Goal: Task Accomplishment & Management: Complete application form

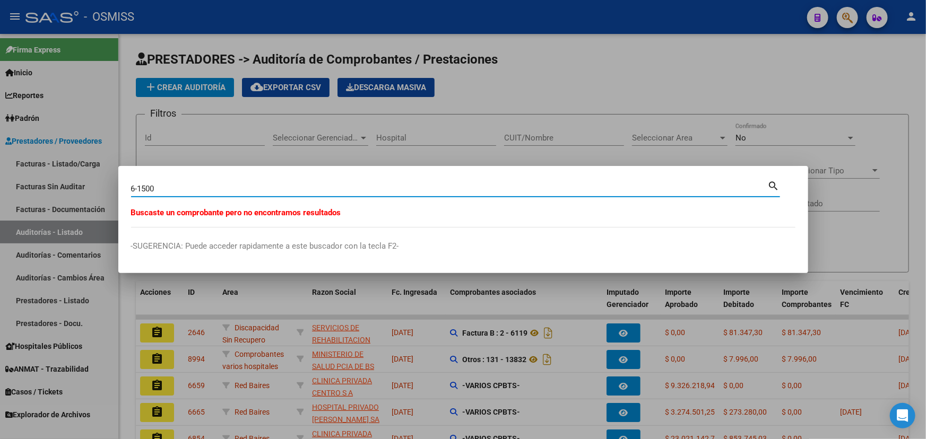
click at [759, 73] on div at bounding box center [463, 219] width 926 height 439
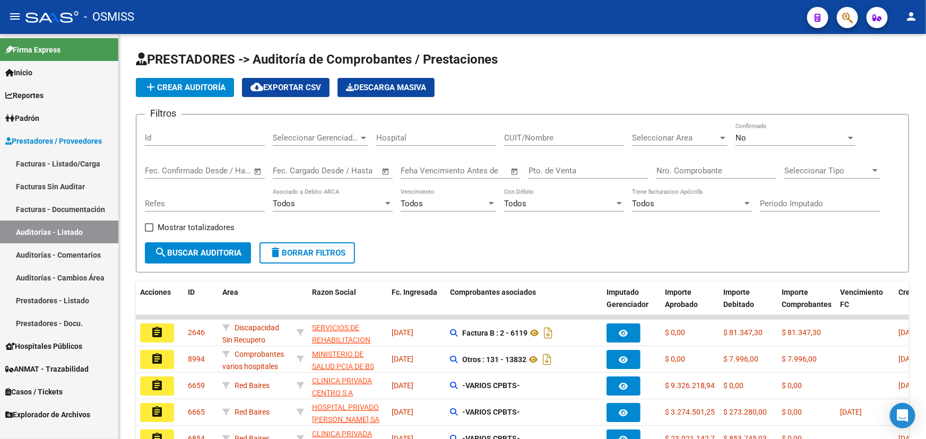
click at [38, 193] on link "Facturas Sin Auditar" at bounding box center [59, 186] width 118 height 23
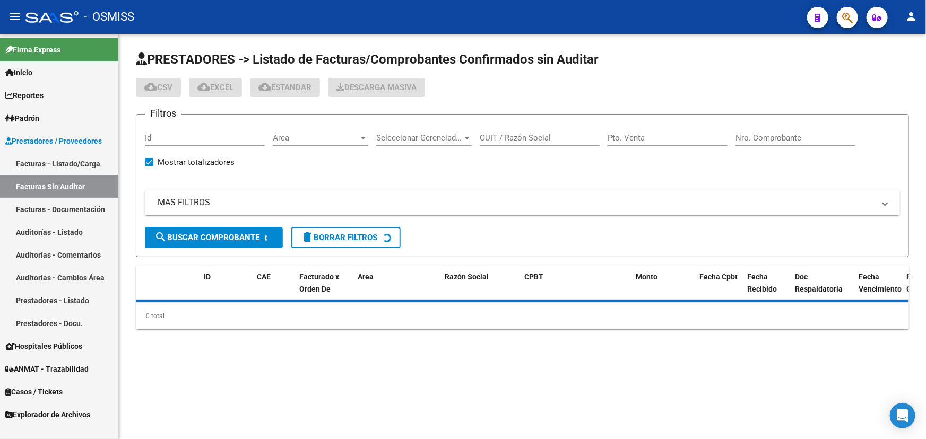
click at [46, 228] on link "Auditorías - Listado" at bounding box center [59, 232] width 118 height 23
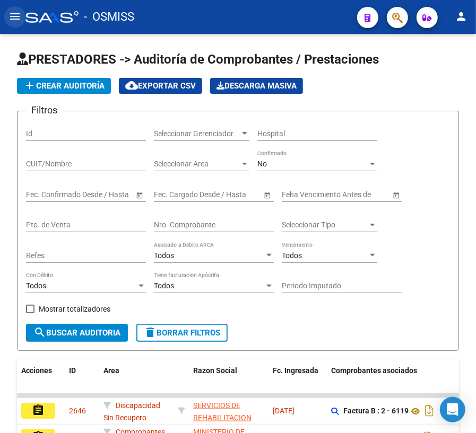
click at [16, 13] on mat-icon "menu" at bounding box center [14, 16] width 13 height 13
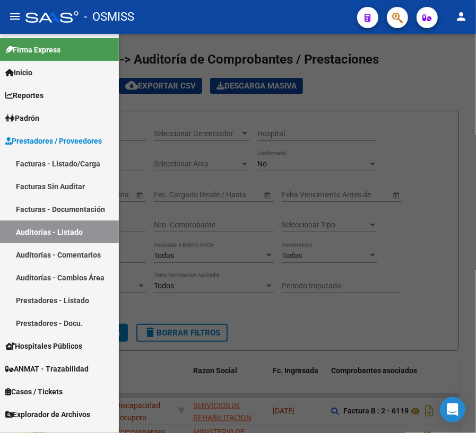
click at [41, 165] on link "Facturas - Listado/Carga" at bounding box center [59, 163] width 119 height 23
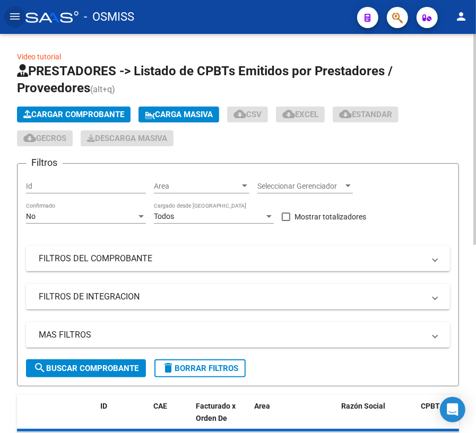
click at [74, 118] on span "Cargar Comprobante" at bounding box center [73, 115] width 101 height 10
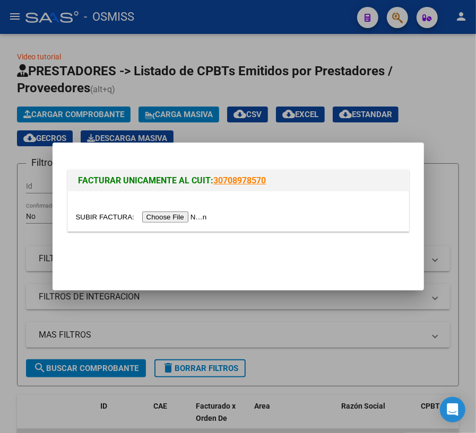
click at [106, 215] on input "file" at bounding box center [143, 217] width 134 height 11
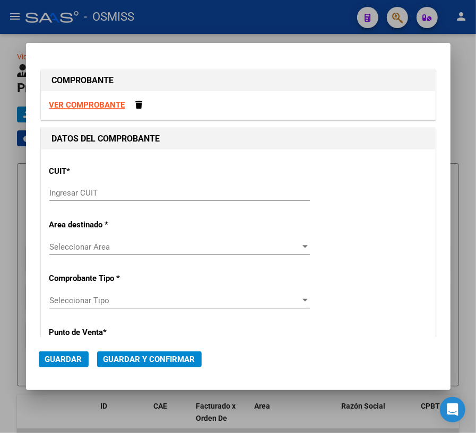
click at [116, 195] on input "Ingresar CUIT" at bounding box center [179, 193] width 260 height 10
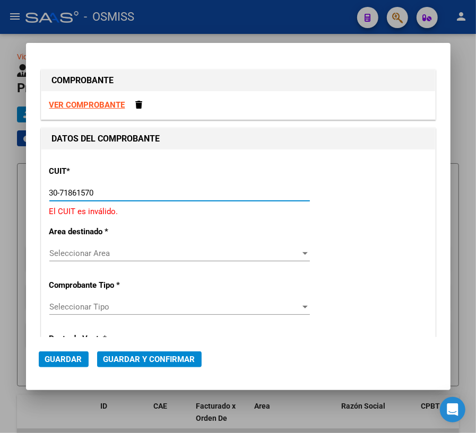
type input "30-71861570-0"
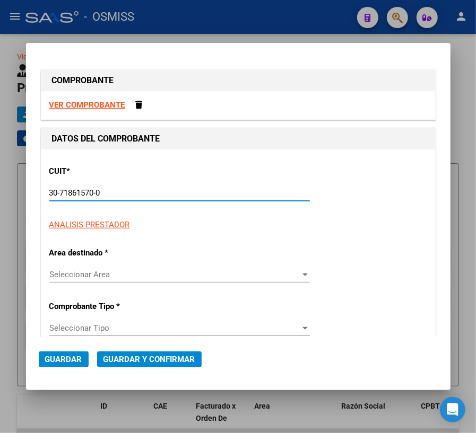
type input "138"
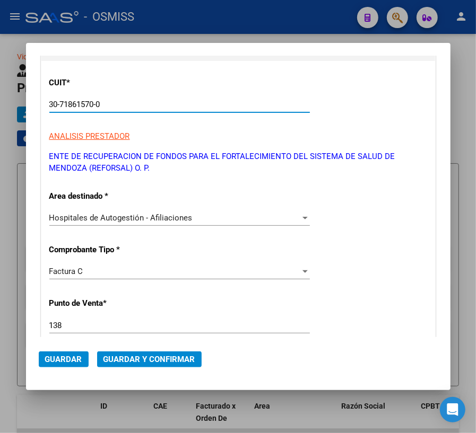
scroll to position [96, 0]
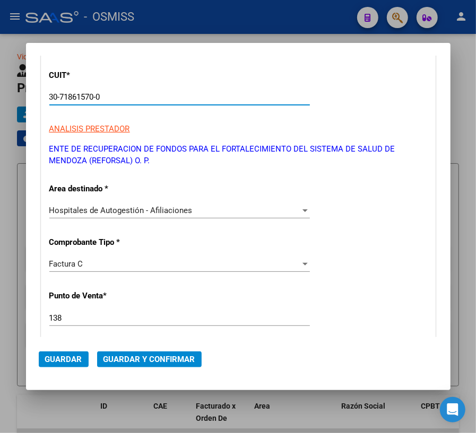
type input "30-71861570-0"
click at [250, 266] on div "Factura C" at bounding box center [174, 264] width 251 height 10
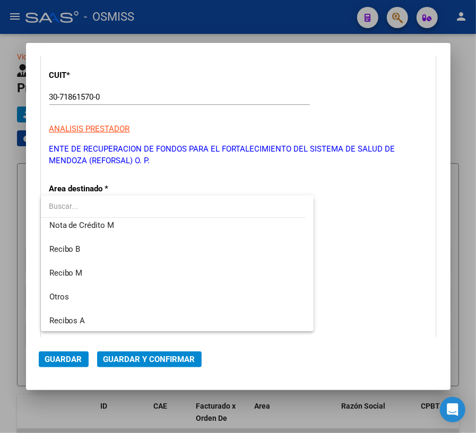
scroll to position [208, 0]
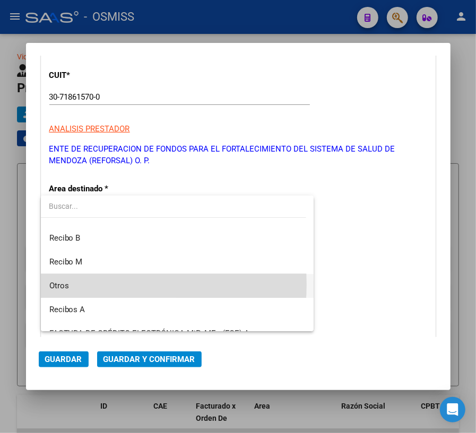
click at [107, 284] on span "Otros" at bounding box center [177, 286] width 256 height 24
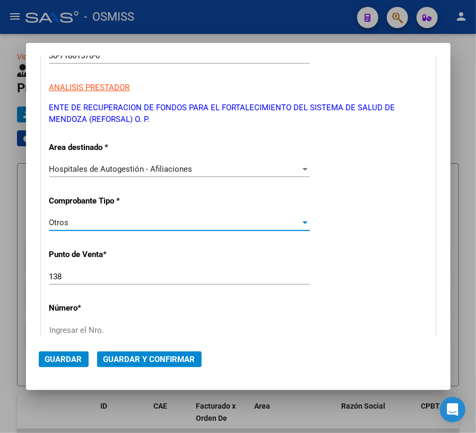
scroll to position [193, 0]
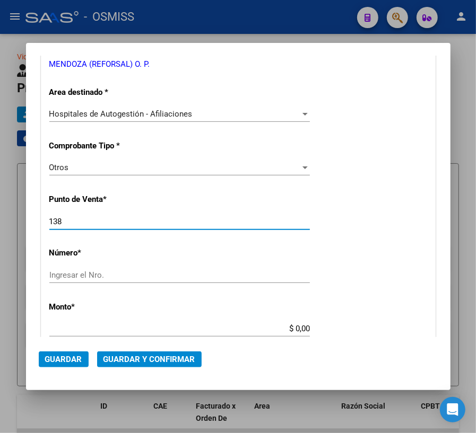
drag, startPoint x: 79, startPoint y: 225, endPoint x: 10, endPoint y: 219, distance: 69.2
click at [10, 219] on div "COMPROBANTE VER COMPROBANTE DATOS DEL COMPROBANTE CUIT * 30-71861570-0 Ingresar…" at bounding box center [238, 216] width 476 height 433
type input "0"
click at [121, 274] on input "Ingresar el Nro." at bounding box center [179, 276] width 260 height 10
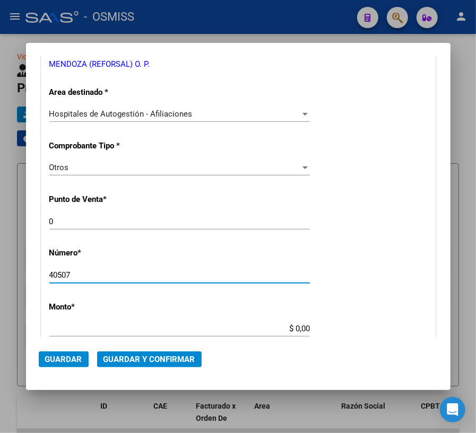
type input "40507"
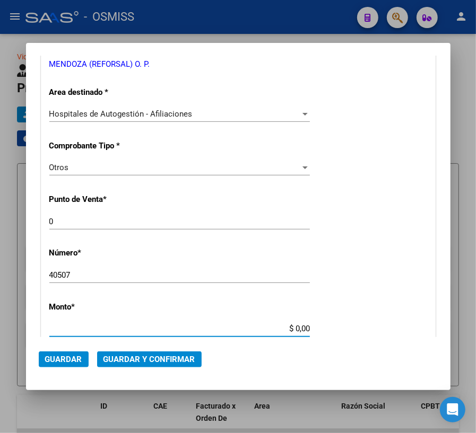
drag, startPoint x: 290, startPoint y: 327, endPoint x: 312, endPoint y: 326, distance: 22.8
click at [312, 326] on app-form-text-field "Monto * $ 0,00 Ingresar el monto" at bounding box center [183, 318] width 269 height 32
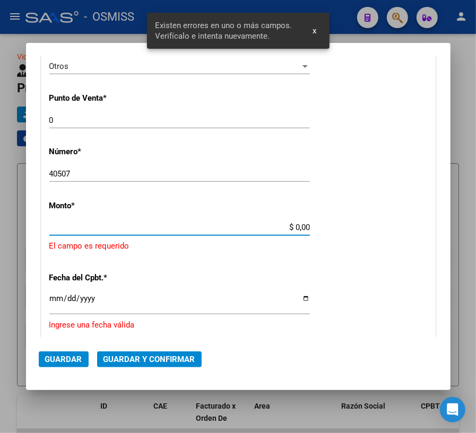
scroll to position [319, 0]
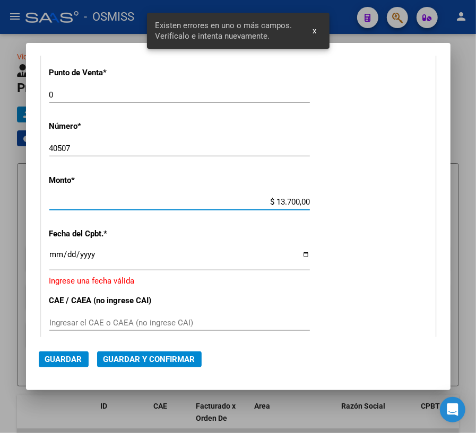
type input "$ 137.000,00"
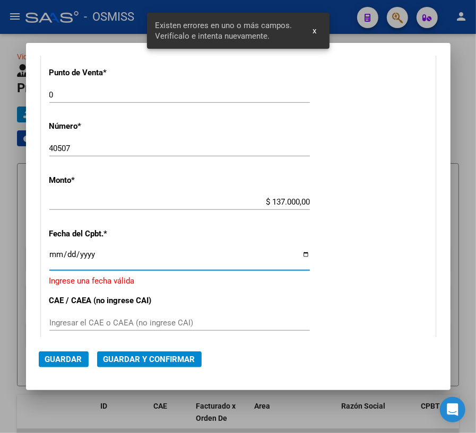
click at [299, 252] on input "Ingresar la fecha" at bounding box center [179, 258] width 260 height 17
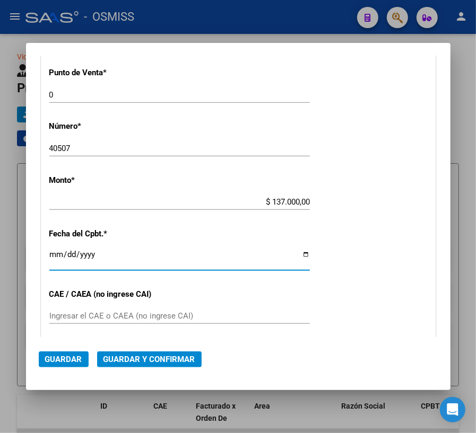
type input "[DATE]"
click at [143, 361] on span "Guardar y Confirmar" at bounding box center [149, 360] width 92 height 10
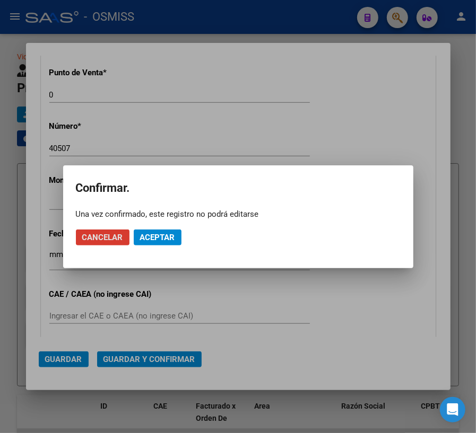
click at [166, 237] on span "Aceptar" at bounding box center [157, 238] width 35 height 10
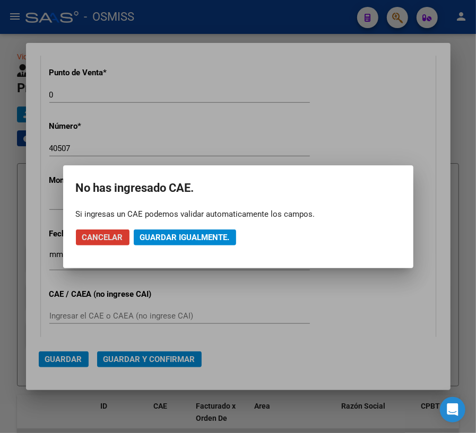
click at [199, 239] on span "Guardar igualmente." at bounding box center [185, 238] width 90 height 10
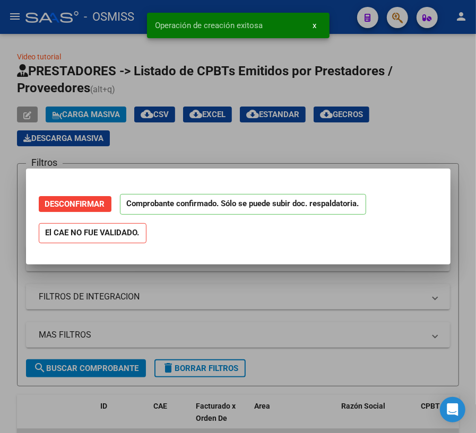
scroll to position [0, 0]
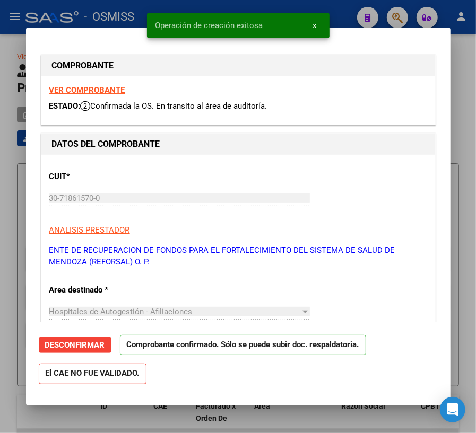
type input "[DATE]"
click at [321, 417] on div at bounding box center [238, 216] width 476 height 433
type input "$ 0,00"
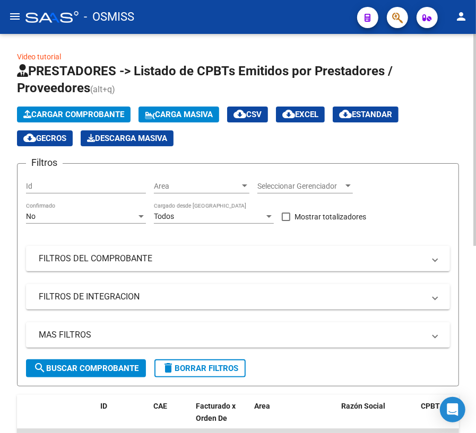
click at [90, 111] on span "Cargar Comprobante" at bounding box center [73, 115] width 101 height 10
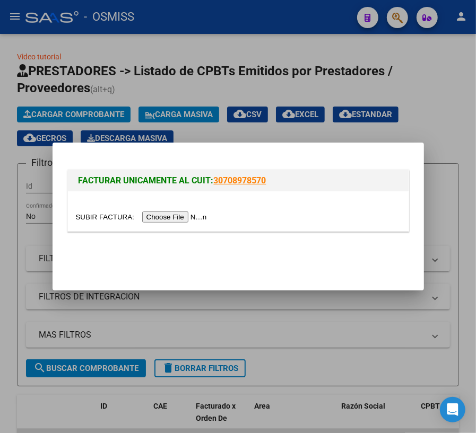
click at [115, 215] on input "file" at bounding box center [143, 217] width 134 height 11
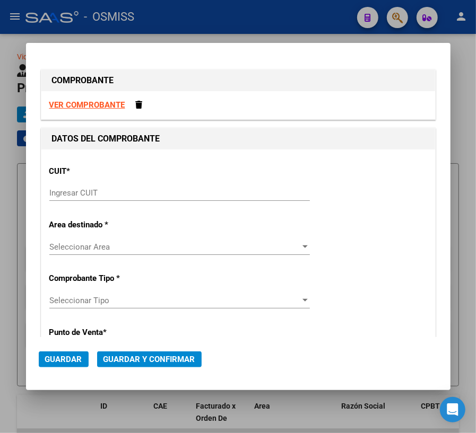
click at [91, 104] on strong "VER COMPROBANTE" at bounding box center [87, 105] width 76 height 10
click at [127, 193] on input "Ingresar CUIT" at bounding box center [179, 193] width 260 height 10
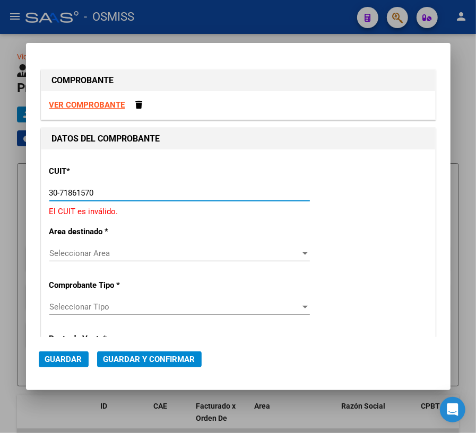
type input "30-71861570-0"
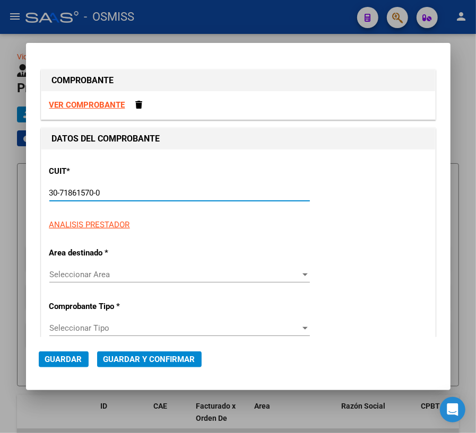
type input "0"
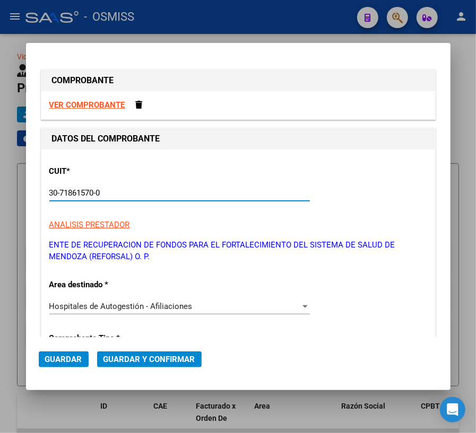
type input "30-71861570-0"
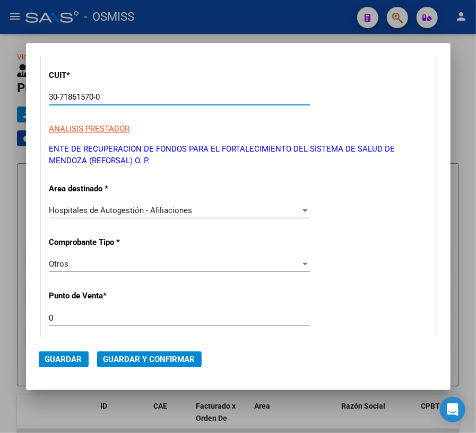
scroll to position [193, 0]
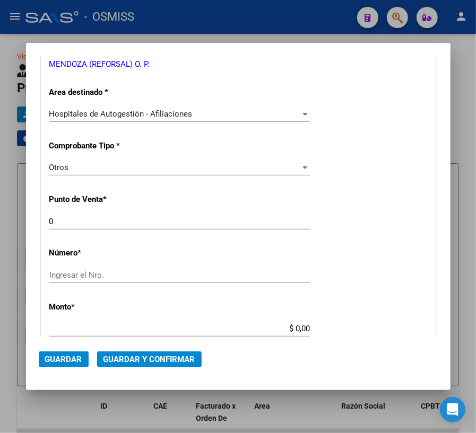
click at [93, 276] on input "Ingresar el Nro." at bounding box center [179, 276] width 260 height 10
type input "40553"
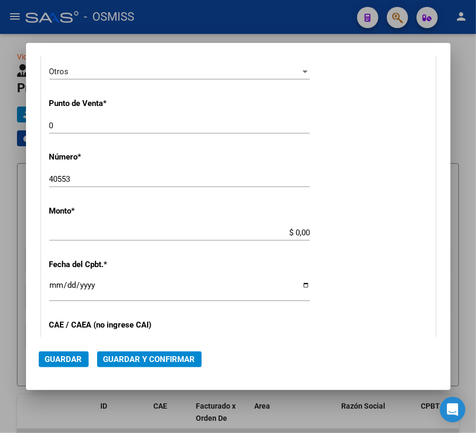
scroll to position [289, 0]
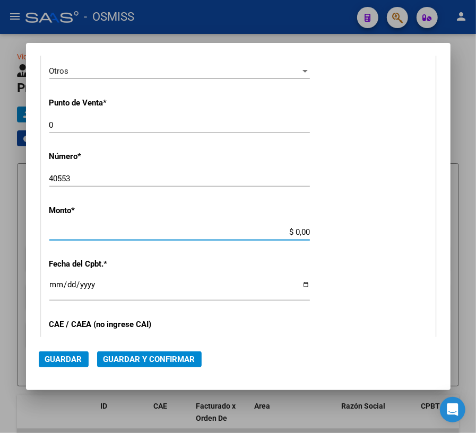
drag, startPoint x: 292, startPoint y: 232, endPoint x: 329, endPoint y: 236, distance: 36.7
click at [329, 236] on div "CUIT * 30-71861570-0 Ingresar CUIT ANALISIS PRESTADOR ENTE DE RECUPERACION DE F…" at bounding box center [238, 242] width 394 height 764
drag, startPoint x: 290, startPoint y: 233, endPoint x: 321, endPoint y: 233, distance: 30.8
click at [321, 233] on div "CUIT * 30-71861570-0 Ingresar CUIT ANALISIS PRESTADOR ENTE DE RECUPERACION DE F…" at bounding box center [238, 242] width 394 height 764
type input "$ 10.000,00"
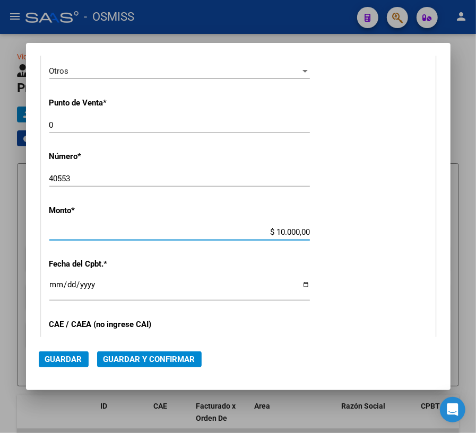
click at [301, 287] on input "Ingresar la fecha" at bounding box center [179, 289] width 260 height 17
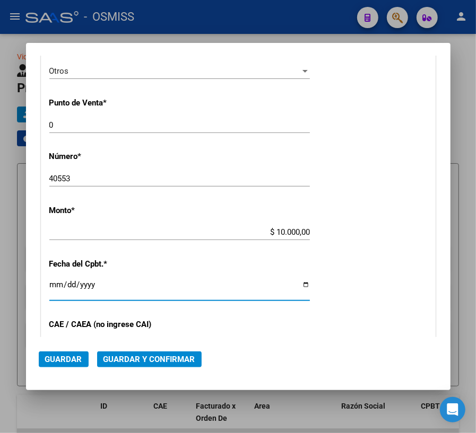
type input "[DATE]"
click at [144, 357] on span "Guardar y Confirmar" at bounding box center [149, 360] width 92 height 10
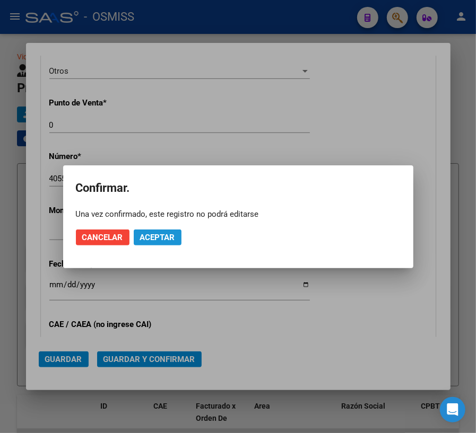
click at [164, 238] on span "Aceptar" at bounding box center [157, 238] width 35 height 10
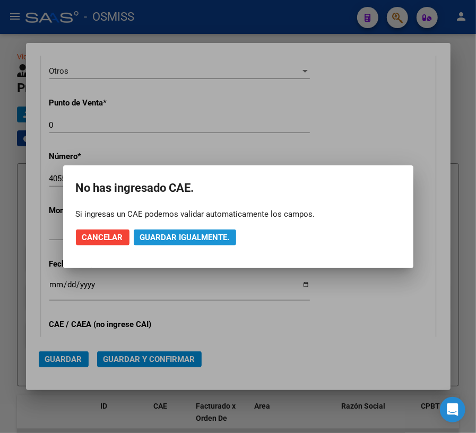
click at [196, 238] on span "Guardar igualmente." at bounding box center [185, 238] width 90 height 10
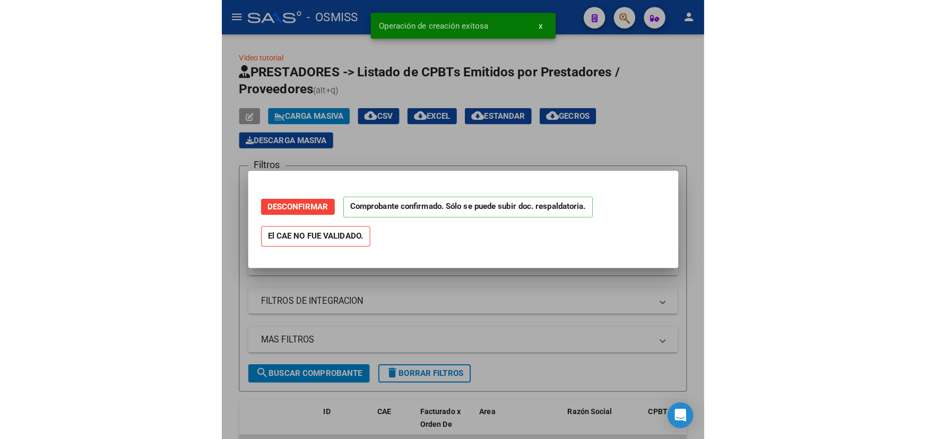
scroll to position [0, 0]
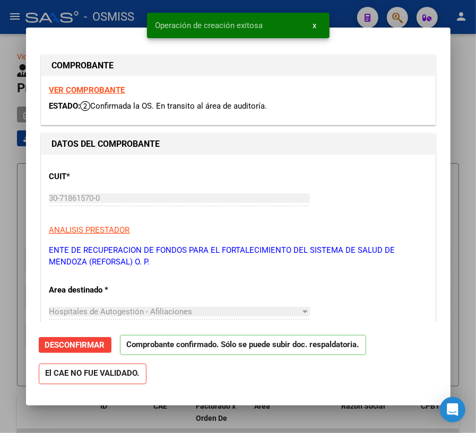
type input "[DATE]"
click at [308, 412] on div at bounding box center [238, 216] width 476 height 433
type input "$ 0,00"
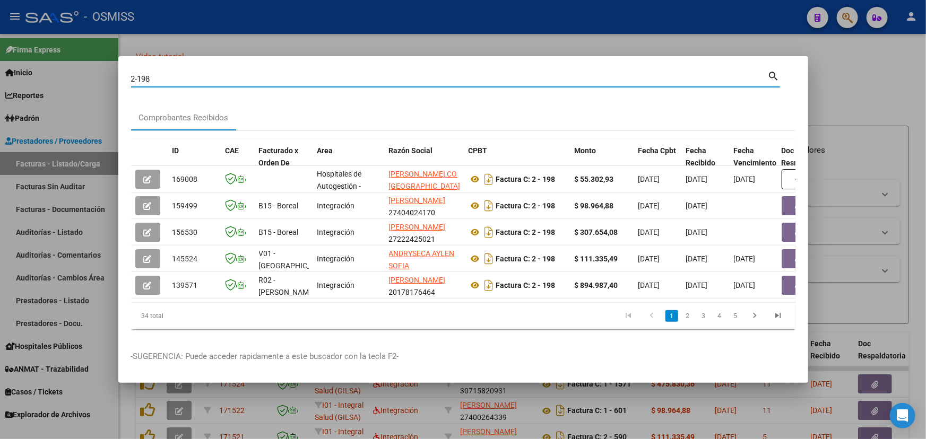
drag, startPoint x: 166, startPoint y: 77, endPoint x: 142, endPoint y: 76, distance: 23.9
click at [142, 76] on input "2-198" at bounding box center [449, 79] width 637 height 10
drag, startPoint x: 162, startPoint y: 74, endPoint x: 103, endPoint y: 77, distance: 58.4
click at [103, 77] on div "2-154 Buscar (apellido, dni, cuil, nro traspaso, cuit, obra social) search Comp…" at bounding box center [463, 219] width 926 height 439
type input "1-517"
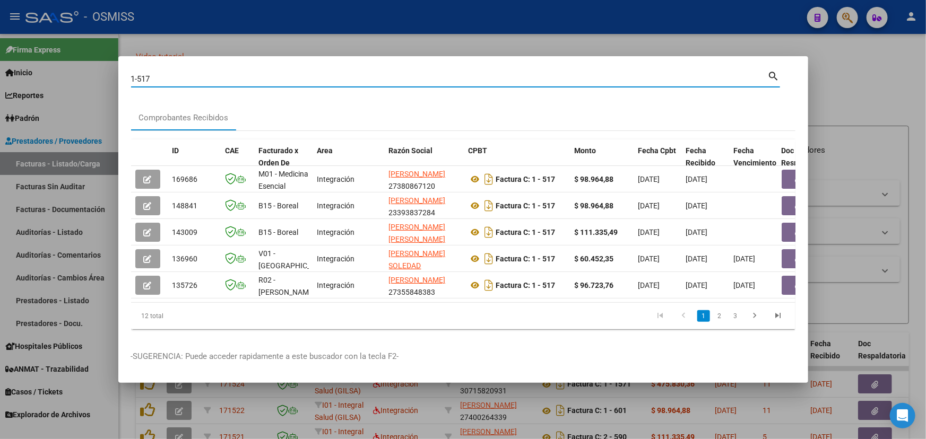
click at [849, 95] on div at bounding box center [463, 219] width 926 height 439
